Goal: Complete application form

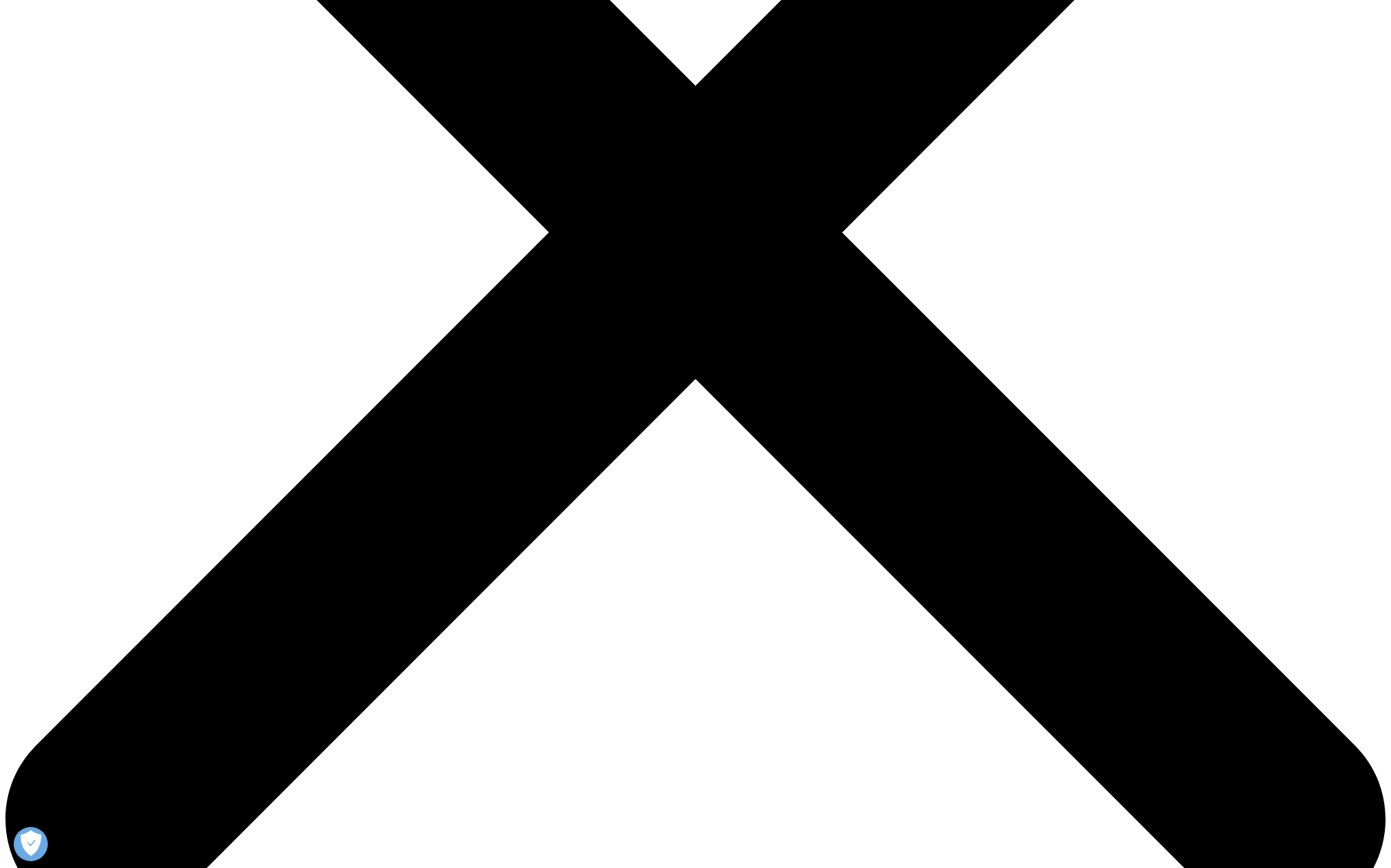
scroll to position [479, 0]
type input "Will"
type input "[PERSON_NAME]"
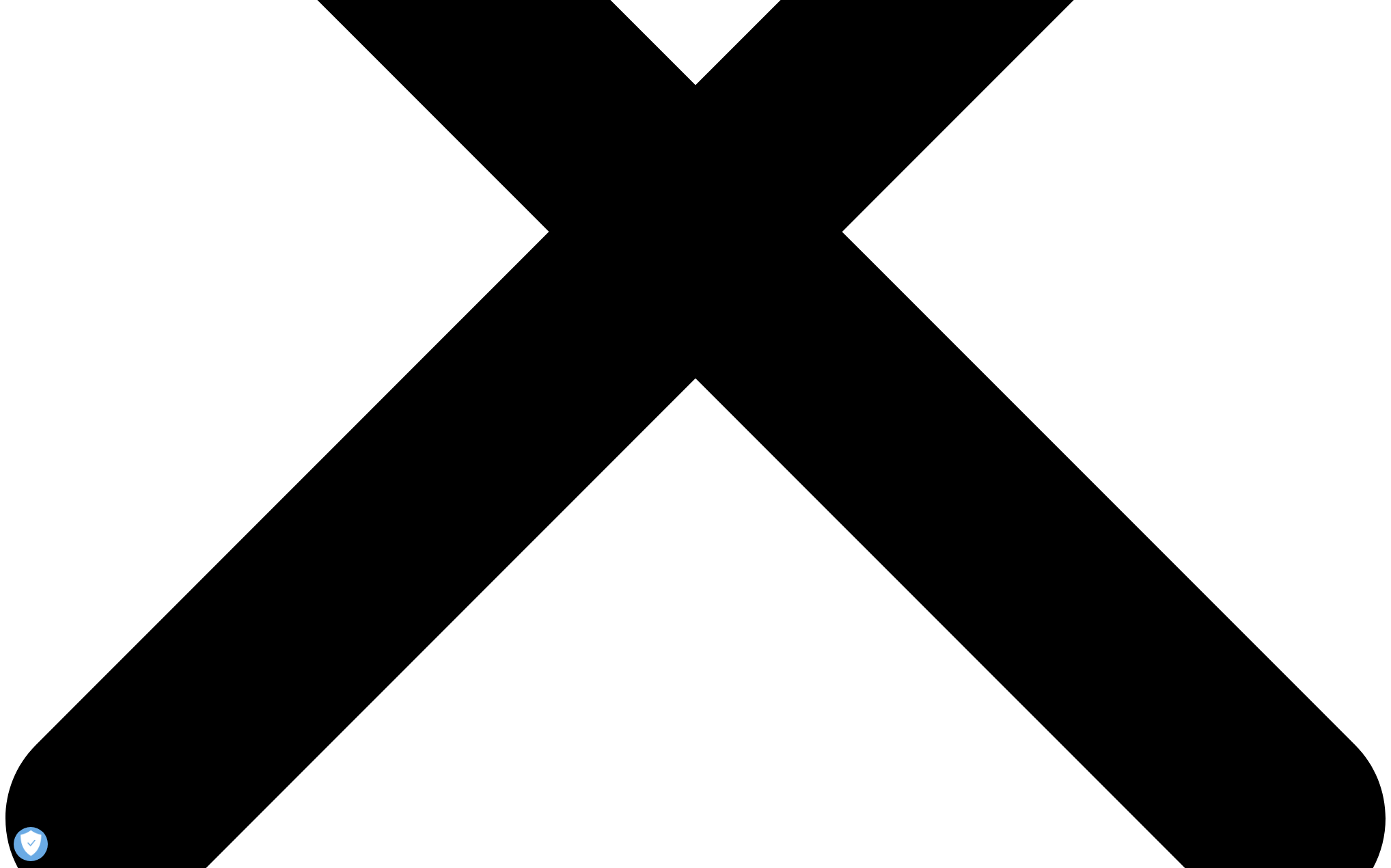
type input "[EMAIL_ADDRESS][PERSON_NAME][DOMAIN_NAME]"
type input "Managing Director"
type input "Ponto Ventures"
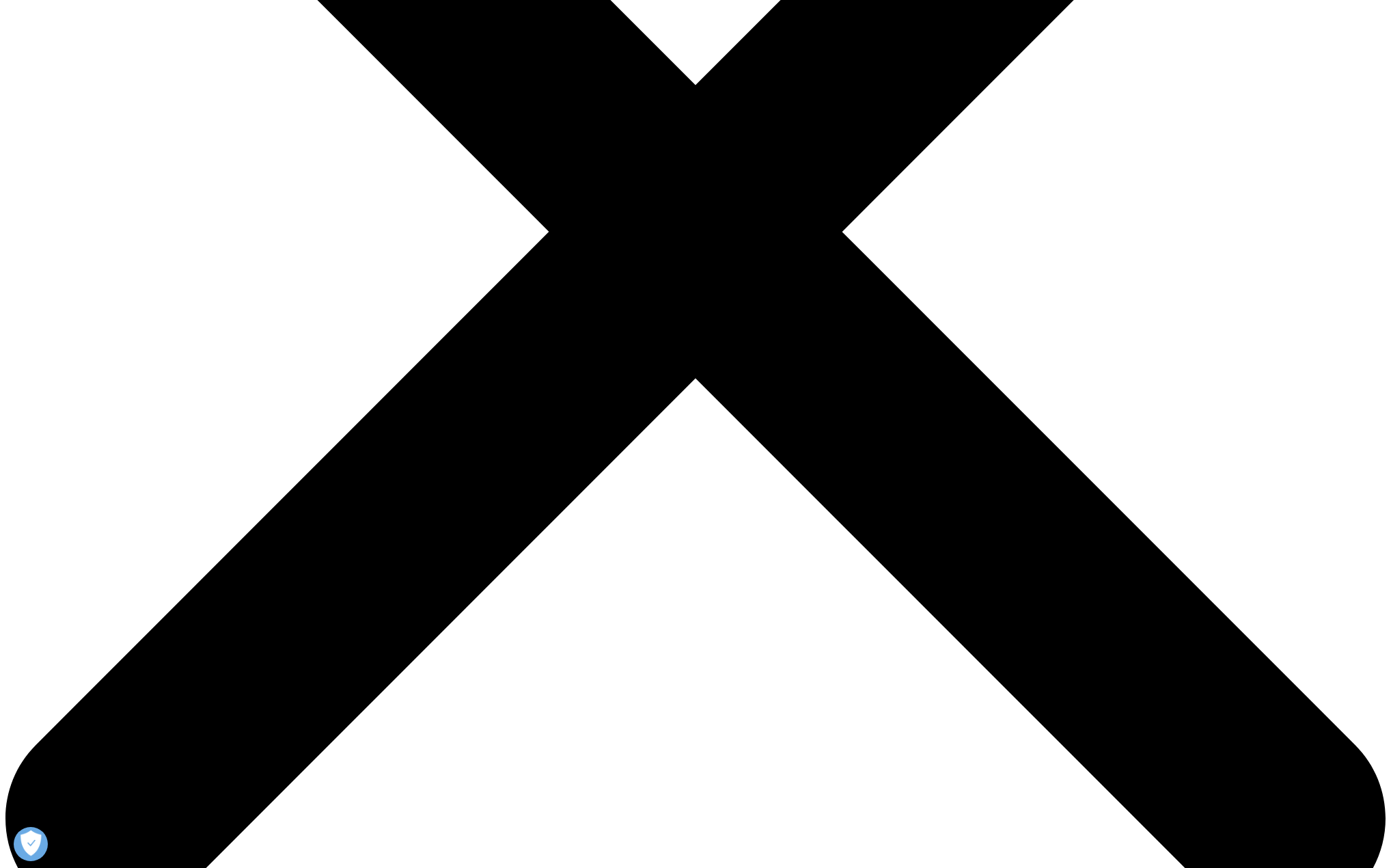
select select "[GEOGRAPHIC_DATA]"
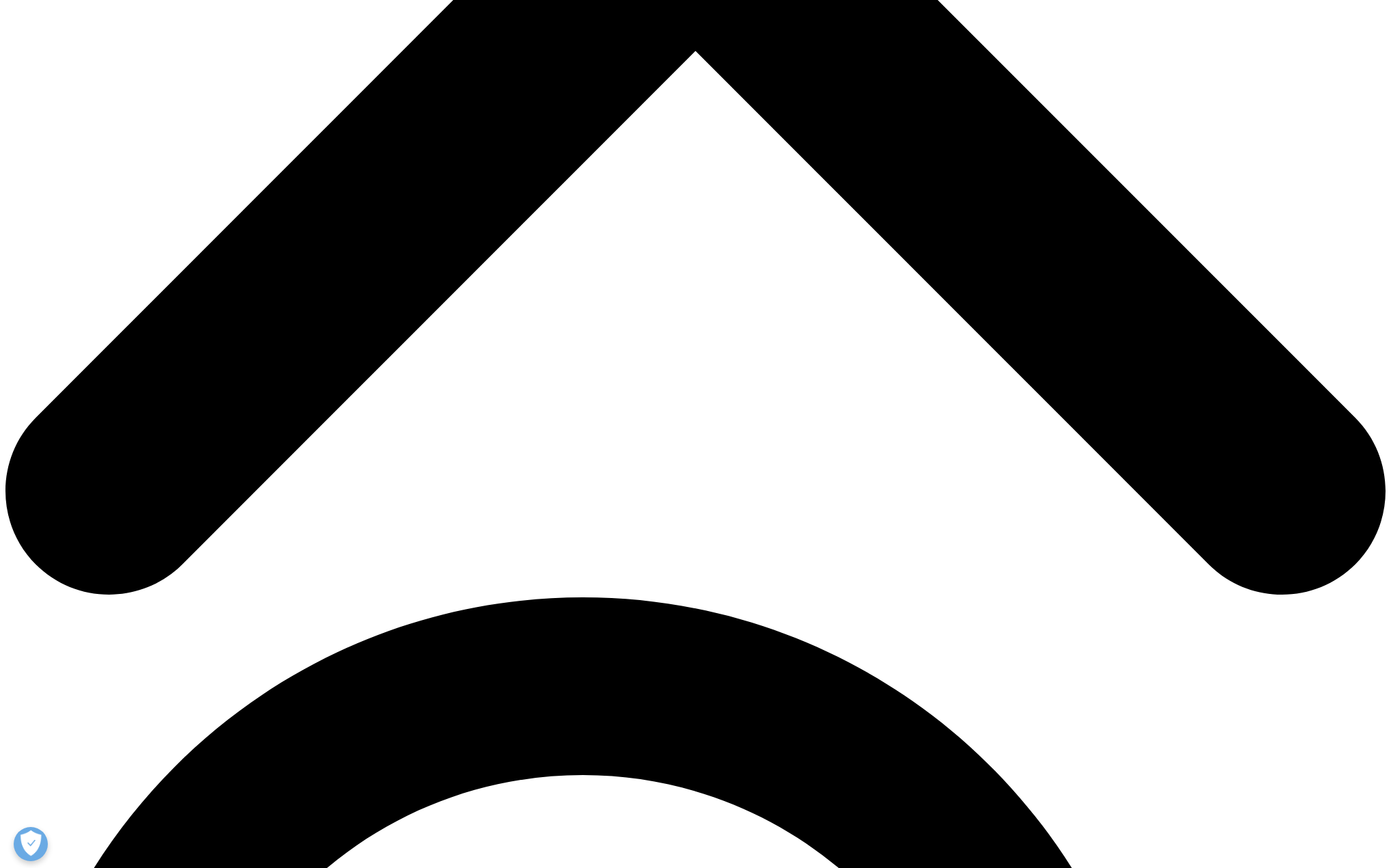
scroll to position [819, 0]
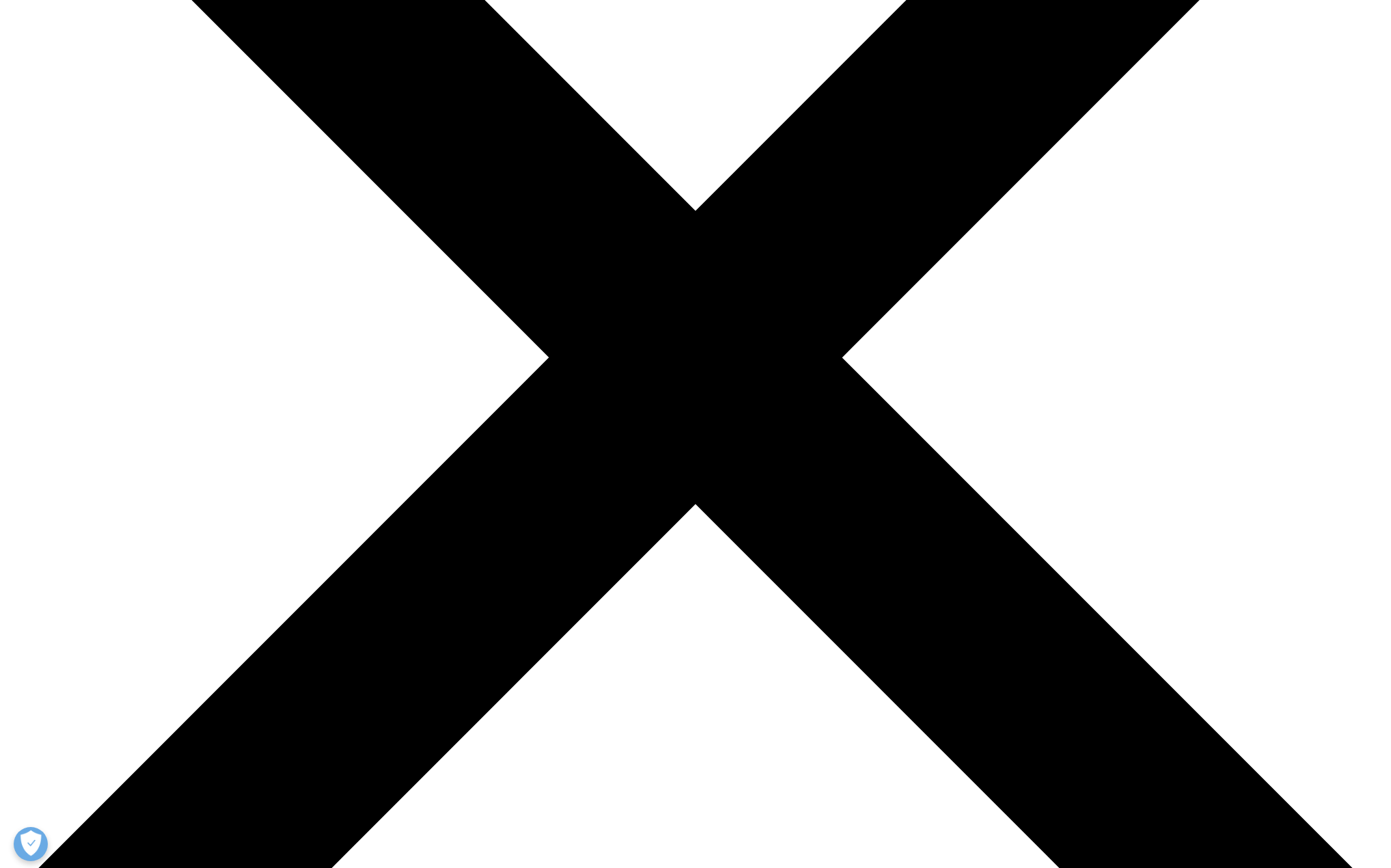
scroll to position [352, 0]
